Goal: Information Seeking & Learning: Learn about a topic

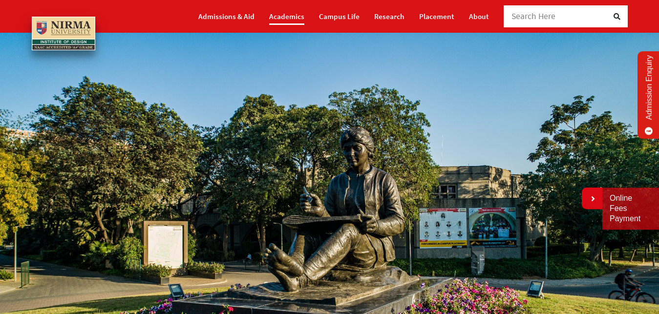
click at [296, 14] on link "Academics" at bounding box center [286, 16] width 35 height 17
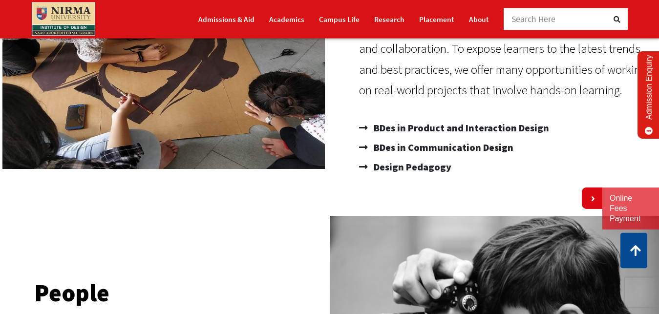
scroll to position [199, 0]
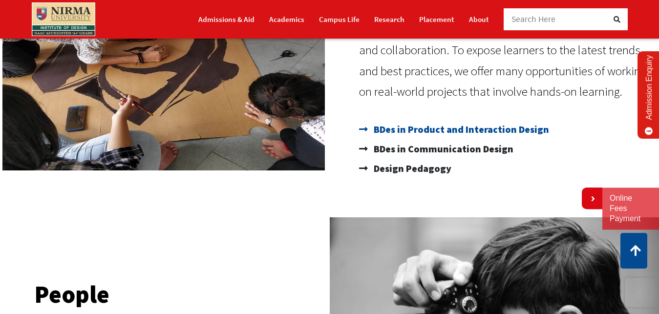
click at [416, 133] on span "BDes in Product and Interaction Design" at bounding box center [460, 130] width 178 height 20
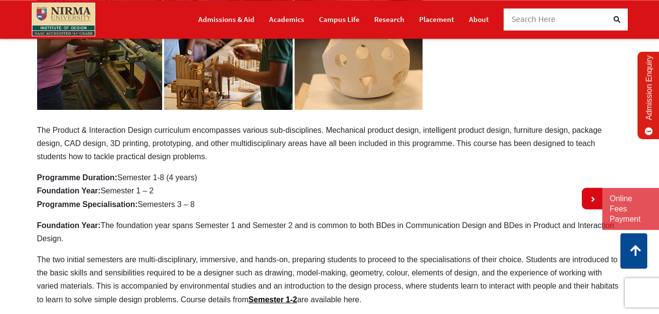
scroll to position [249, 0]
click at [528, 21] on span "Search Here" at bounding box center [533, 19] width 44 height 11
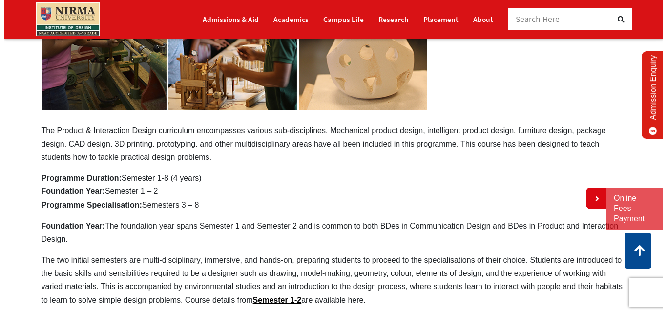
scroll to position [0, 0]
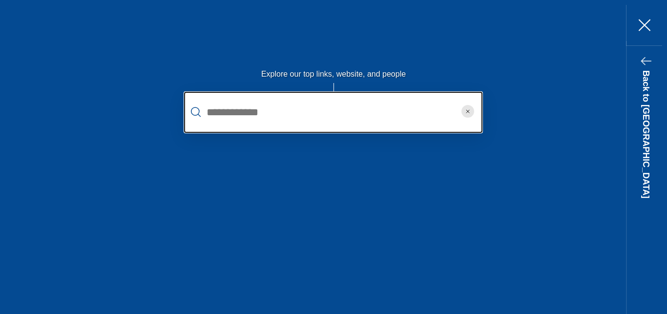
click at [226, 121] on input "text" at bounding box center [333, 112] width 298 height 41
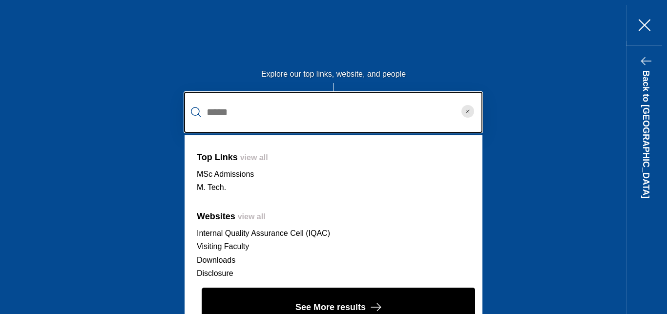
type input "*****"
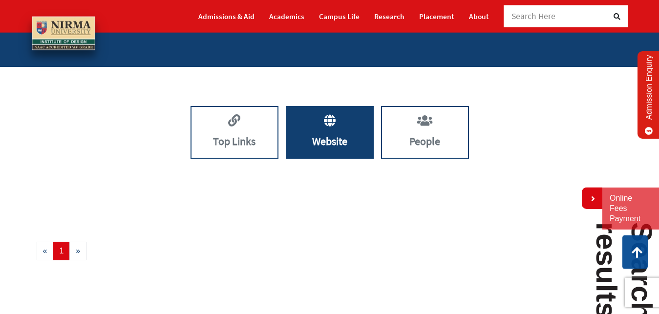
scroll to position [72, 0]
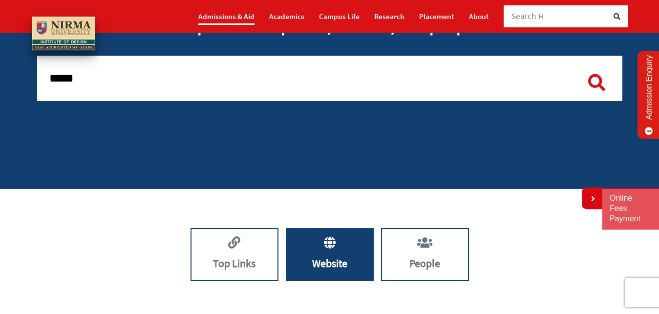
click at [242, 13] on link "Admissions & Aid" at bounding box center [226, 16] width 56 height 17
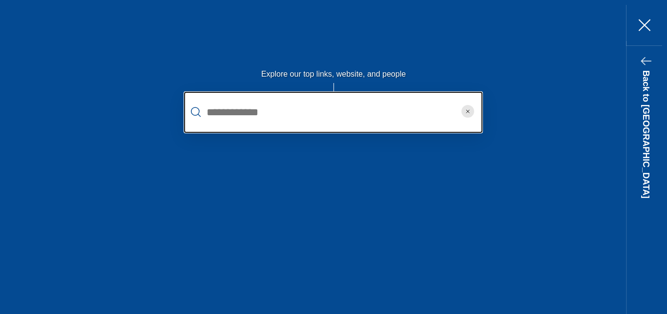
click at [343, 107] on input "text" at bounding box center [333, 112] width 298 height 41
type input "***"
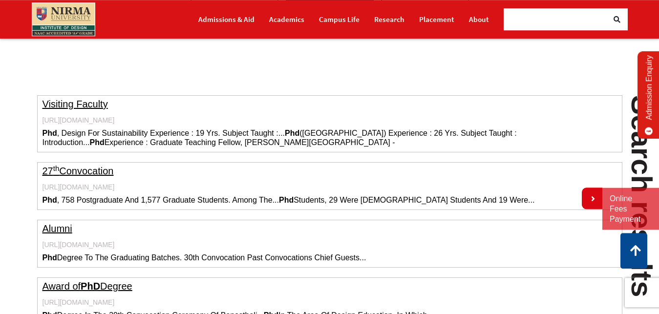
scroll to position [272, 0]
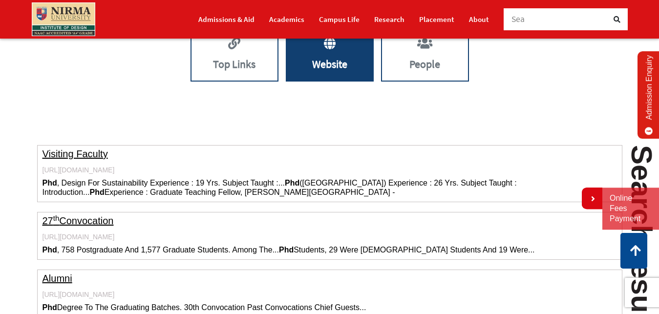
click at [83, 179] on p "Phd , Design For Sustainability Experience : 19 Yrs. Subject Taught :... Phd (b…" at bounding box center [329, 187] width 574 height 19
click at [79, 184] on p "Phd , Design For Sustainability Experience : 19 Yrs. Subject Taught :... Phd (b…" at bounding box center [329, 187] width 574 height 19
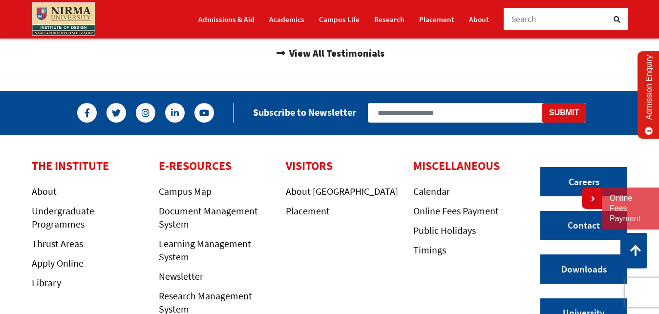
scroll to position [740, 0]
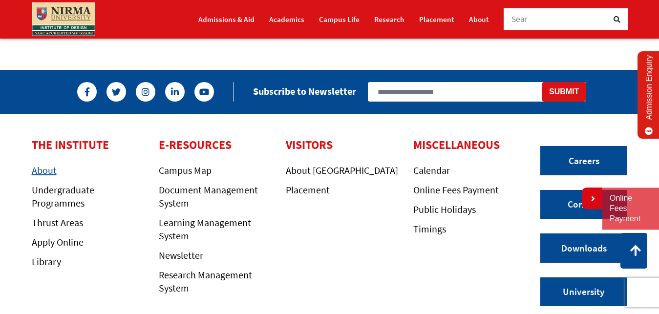
click at [42, 164] on link "About" at bounding box center [44, 170] width 25 height 12
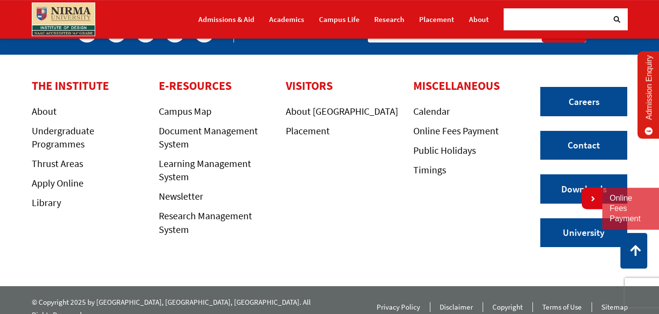
scroll to position [1731, 0]
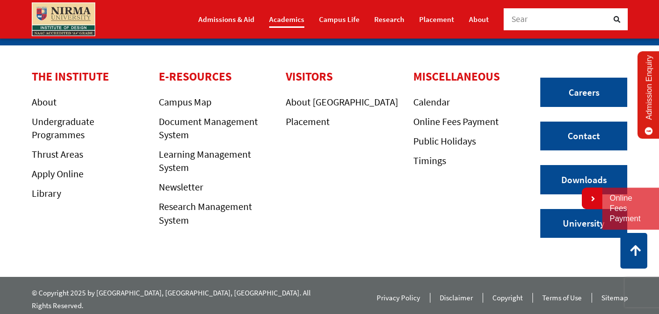
click at [290, 18] on link "Academics" at bounding box center [286, 19] width 35 height 17
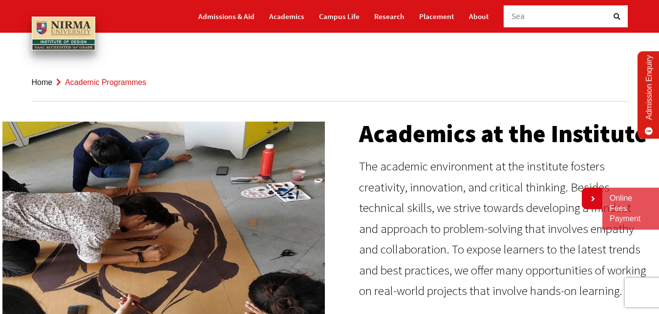
click at [399, 180] on p "The academic environment at the institute fosters creativity, innovation, and c…" at bounding box center [504, 229] width 291 height 146
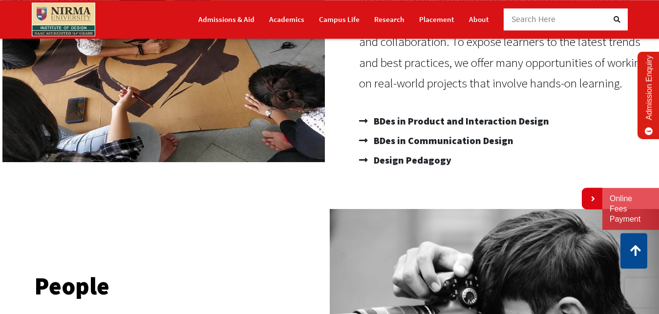
scroll to position [199, 0]
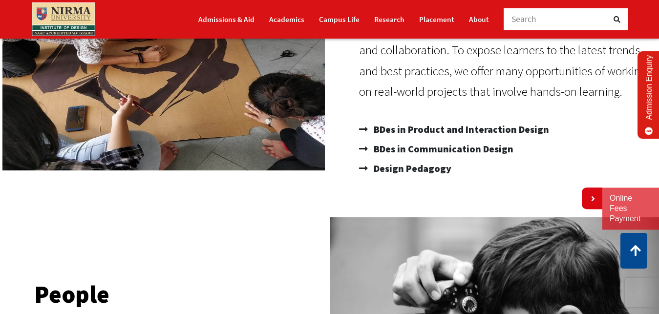
click at [399, 173] on span "Design Pedagogy" at bounding box center [411, 169] width 80 height 20
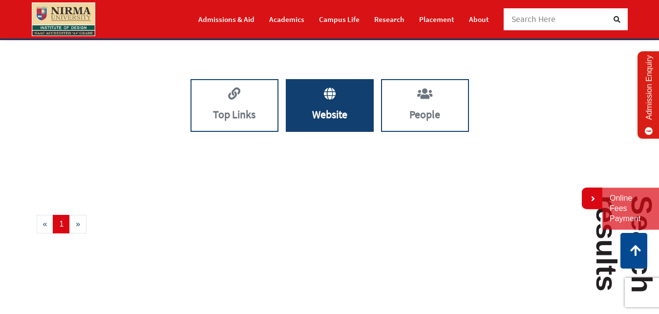
scroll to position [222, 0]
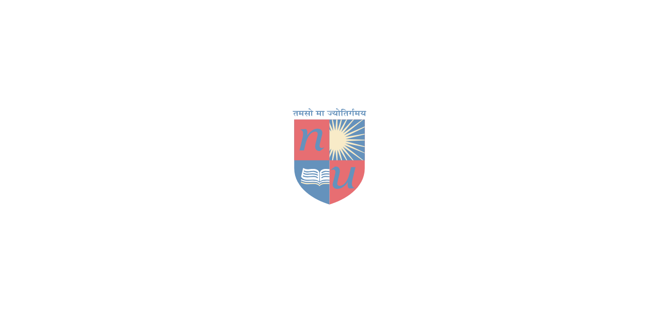
scroll to position [199, 0]
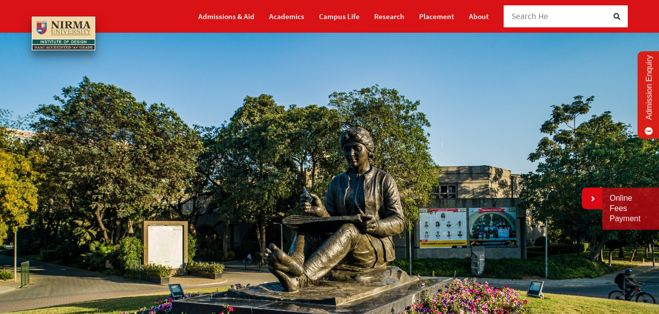
click at [528, 12] on span "Search He" at bounding box center [529, 16] width 37 height 11
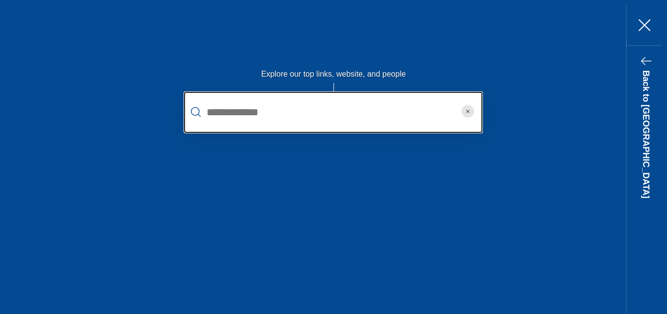
click at [249, 108] on input "text" at bounding box center [333, 112] width 298 height 41
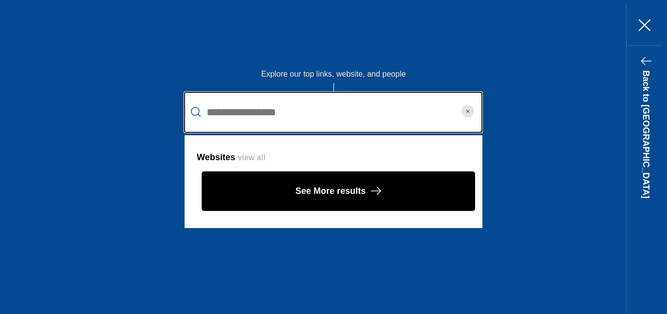
type input "**********"
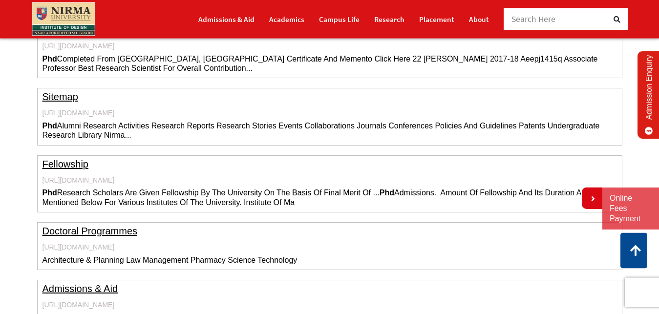
scroll to position [620, 0]
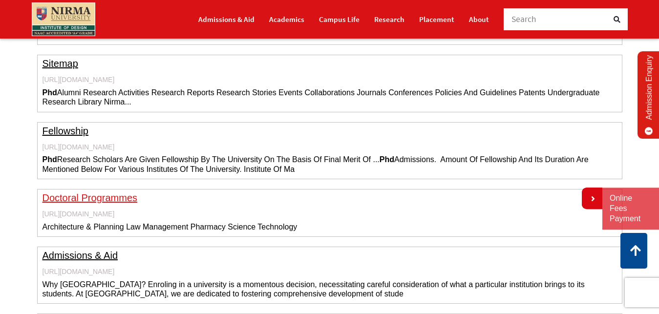
click at [65, 199] on link "Doctoral Programmes" at bounding box center [89, 197] width 95 height 11
